Goal: Information Seeking & Learning: Learn about a topic

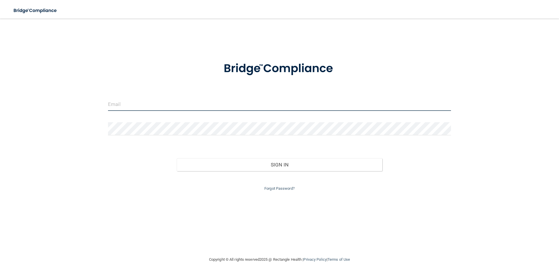
click at [155, 109] on input "email" at bounding box center [279, 104] width 343 height 13
type input "[EMAIL_ADDRESS][DOMAIN_NAME]"
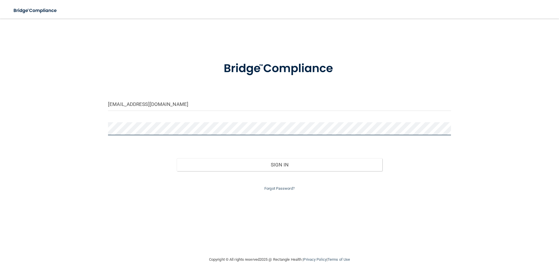
click at [177, 158] on button "Sign In" at bounding box center [280, 164] width 206 height 13
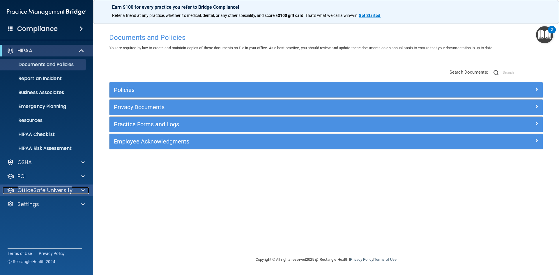
click at [30, 191] on p "OfficeSafe University" at bounding box center [44, 190] width 55 height 7
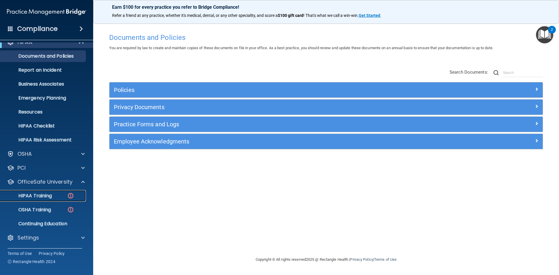
click at [49, 193] on p "HIPAA Training" at bounding box center [28, 196] width 48 height 6
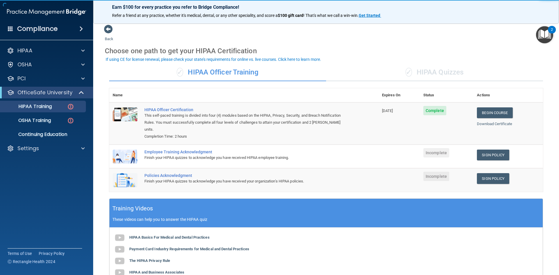
click at [429, 72] on div "✓ HIPAA Quizzes" at bounding box center [434, 72] width 217 height 17
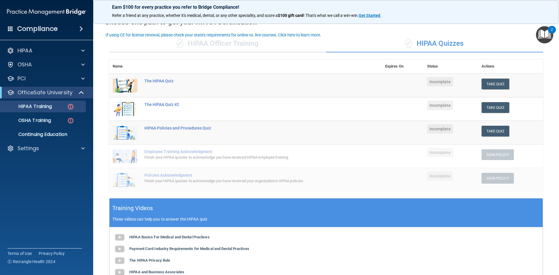
scroll to position [29, 0]
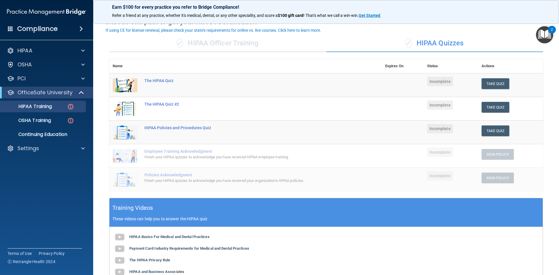
click at [541, 37] on img "Open Resource Center, 2 new notifications" at bounding box center [544, 34] width 17 height 17
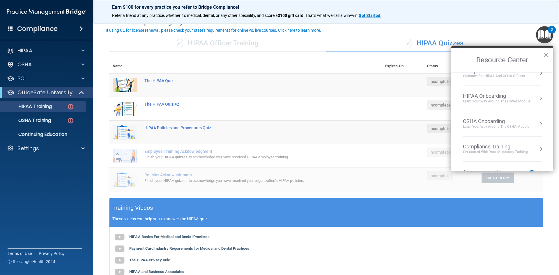
scroll to position [0, 0]
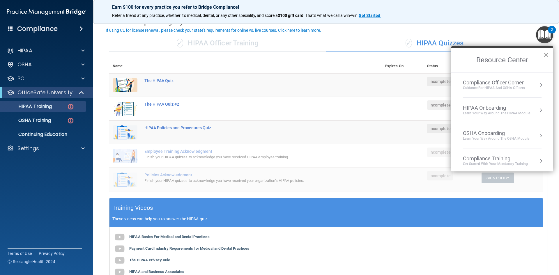
click at [546, 55] on button "×" at bounding box center [546, 54] width 6 height 9
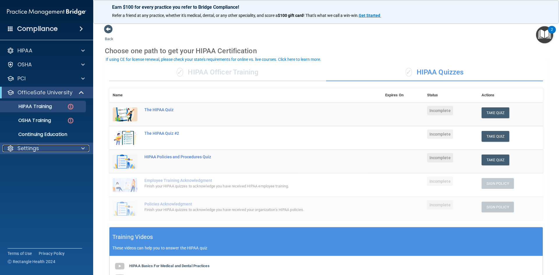
click at [51, 145] on div "Settings" at bounding box center [39, 148] width 72 height 7
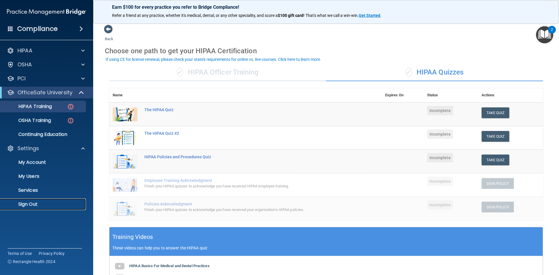
click at [44, 203] on p "Sign Out" at bounding box center [43, 204] width 79 height 6
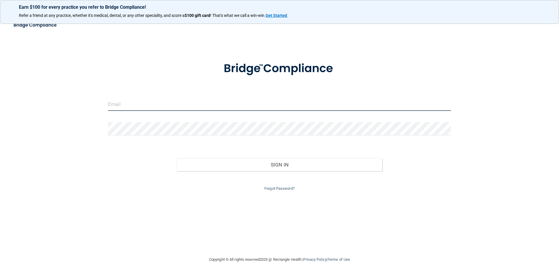
click at [120, 104] on input "email" at bounding box center [279, 104] width 343 height 13
type input "[EMAIL_ADDRESS][DOMAIN_NAME]"
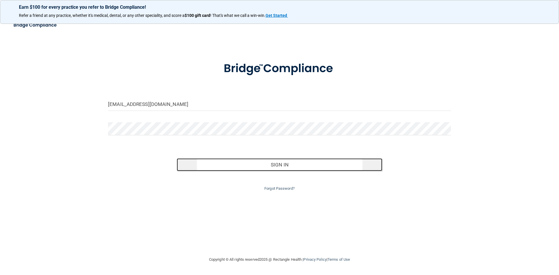
click at [219, 165] on button "Sign In" at bounding box center [280, 164] width 206 height 13
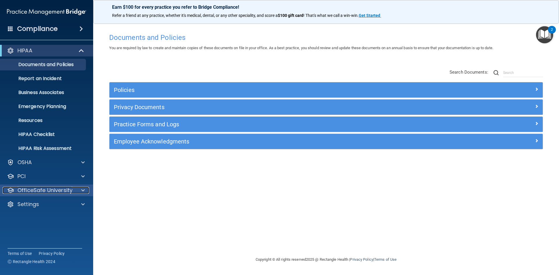
click at [28, 191] on p "OfficeSafe University" at bounding box center [44, 190] width 55 height 7
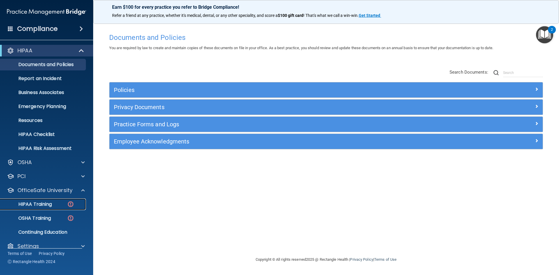
click at [41, 205] on p "HIPAA Training" at bounding box center [28, 204] width 48 height 6
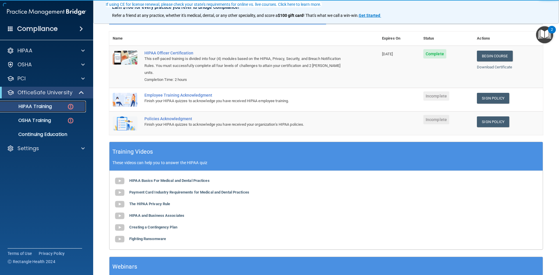
scroll to position [58, 0]
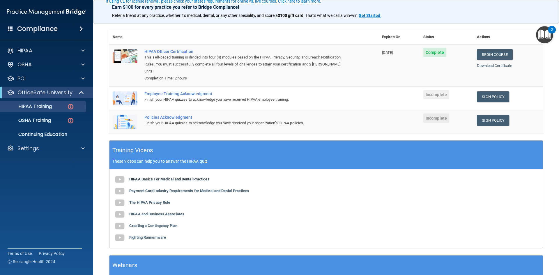
click at [121, 174] on img at bounding box center [120, 180] width 12 height 12
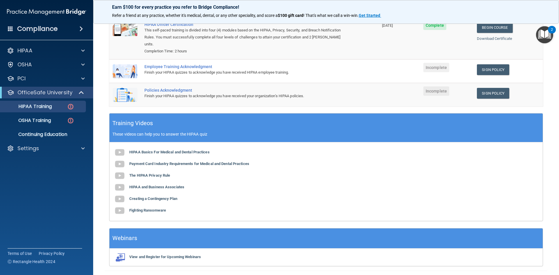
scroll to position [87, 0]
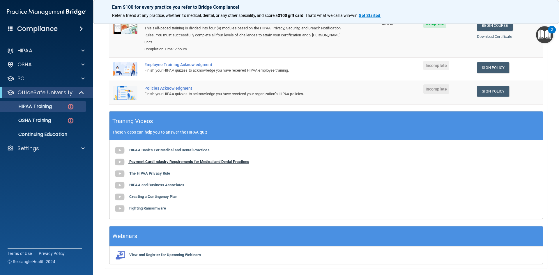
drag, startPoint x: 139, startPoint y: 154, endPoint x: 140, endPoint y: 157, distance: 2.9
click at [140, 159] on b "Payment Card Industry Requirements for Medical and Dental Practices" at bounding box center [189, 161] width 120 height 4
click at [158, 171] on b "The HIPAA Privacy Rule" at bounding box center [149, 173] width 41 height 4
click at [166, 183] on b "HIPAA and Business Associates" at bounding box center [156, 185] width 55 height 4
click at [169, 194] on b "Creating a Contingency Plan" at bounding box center [153, 196] width 48 height 4
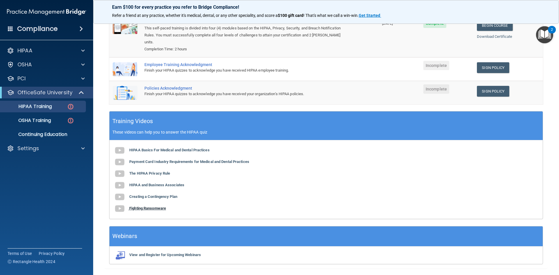
click at [158, 206] on b "Fighting Ransomware" at bounding box center [147, 208] width 37 height 4
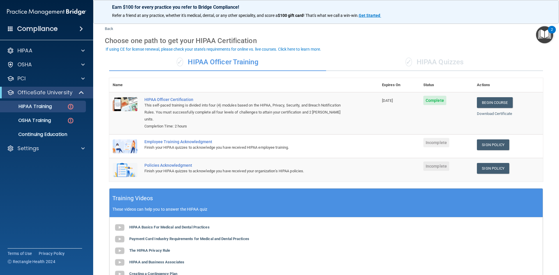
scroll to position [0, 0]
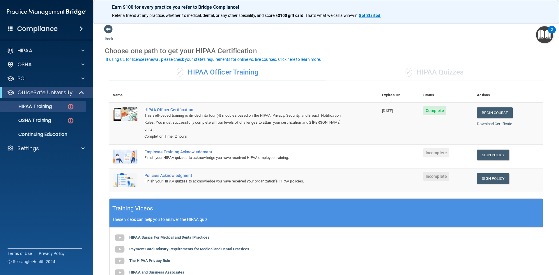
click at [205, 150] on div "Employee Training Acknowledgment" at bounding box center [246, 152] width 205 height 5
click at [223, 150] on div "Employee Training Acknowledgment" at bounding box center [246, 152] width 205 height 5
click at [232, 150] on div "Employee Training Acknowledgment" at bounding box center [246, 152] width 205 height 5
click at [304, 178] on div "Finish your HIPAA quizzes to acknowledge you have received your organization’s …" at bounding box center [246, 181] width 205 height 7
click at [439, 69] on div "✓ HIPAA Quizzes" at bounding box center [434, 72] width 217 height 17
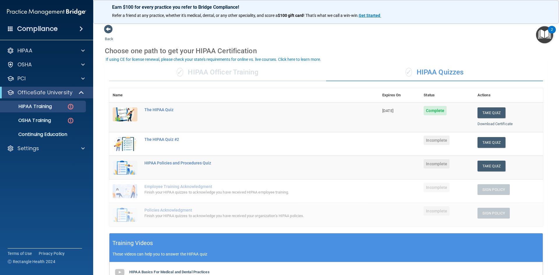
click at [219, 70] on div "✓ HIPAA Officer Training" at bounding box center [217, 72] width 217 height 17
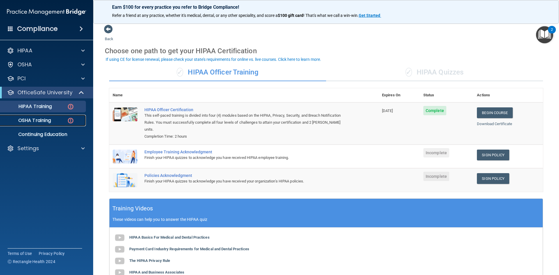
click at [45, 119] on p "OSHA Training" at bounding box center [27, 121] width 47 height 6
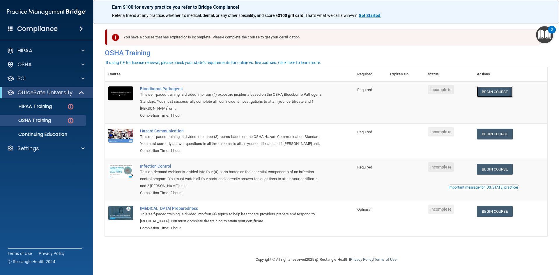
click at [494, 95] on link "Begin Course" at bounding box center [494, 91] width 35 height 11
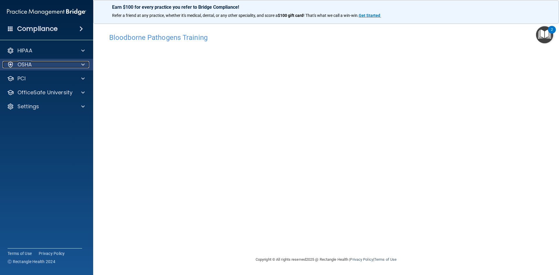
click at [71, 68] on div "OSHA" at bounding box center [39, 64] width 72 height 7
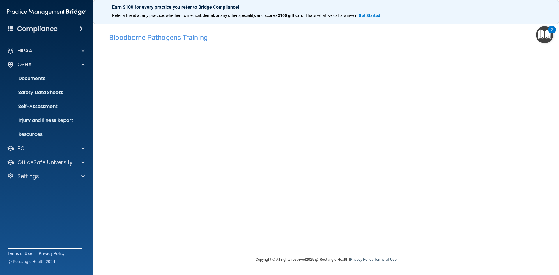
click at [320, 258] on div "Copyright © All rights reserved 2025 @ Rectangle Health | Privacy Policy | Term…" at bounding box center [326, 259] width 212 height 19
click at [47, 54] on div "HIPAA" at bounding box center [39, 50] width 72 height 7
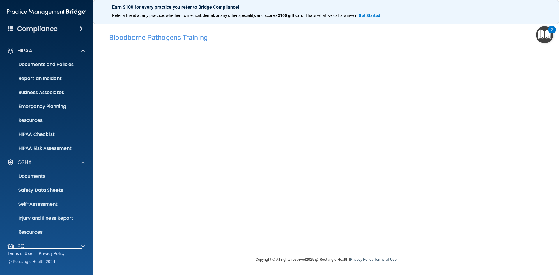
drag, startPoint x: 0, startPoint y: 127, endPoint x: 100, endPoint y: 142, distance: 100.5
click at [100, 142] on main "Bloodborne Pathogens Training This course doesn’t expire until . Are you sure y…" at bounding box center [326, 147] width 466 height 256
